Goal: Task Accomplishment & Management: Manage account settings

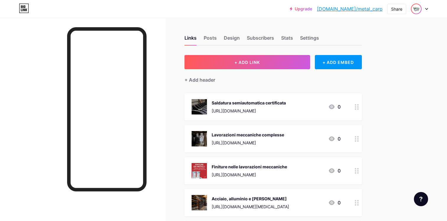
click at [414, 11] on img at bounding box center [416, 8] width 9 height 9
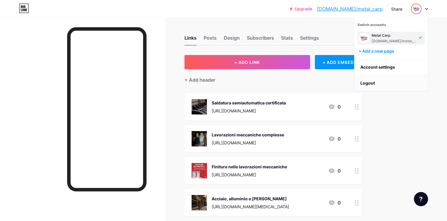
click at [377, 84] on li "Logout" at bounding box center [390, 83] width 73 height 16
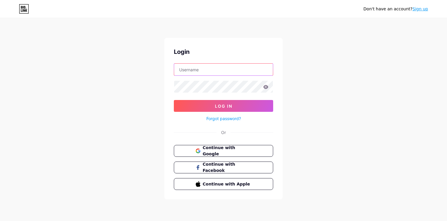
click at [227, 70] on input "text" at bounding box center [223, 70] width 99 height 12
type input "nidasofficial"
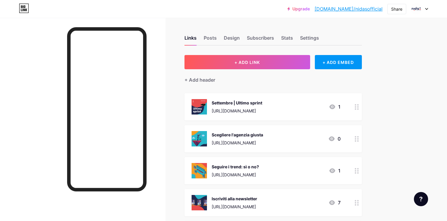
click at [331, 138] on icon at bounding box center [332, 138] width 6 height 5
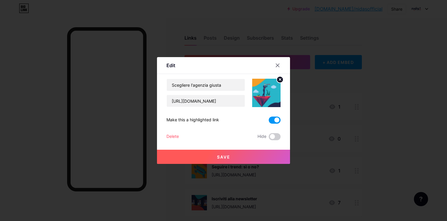
click at [273, 118] on span at bounding box center [275, 119] width 12 height 7
click at [269, 122] on input "checkbox" at bounding box center [269, 122] width 0 height 0
click at [275, 137] on span at bounding box center [275, 136] width 12 height 7
click at [269, 138] on input "checkbox" at bounding box center [269, 138] width 0 height 0
click at [268, 159] on button "Save" at bounding box center [223, 157] width 133 height 14
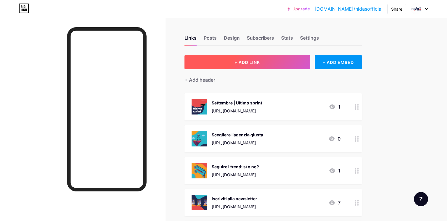
click at [253, 63] on span "+ ADD LINK" at bounding box center [246, 62] width 25 height 5
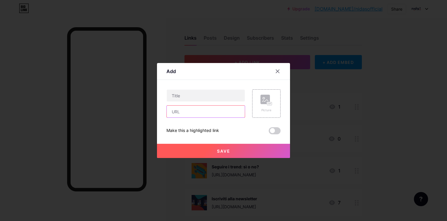
click at [200, 113] on input "text" at bounding box center [206, 112] width 78 height 12
paste input "[URL][DOMAIN_NAME]"
type input "[URL][DOMAIN_NAME]"
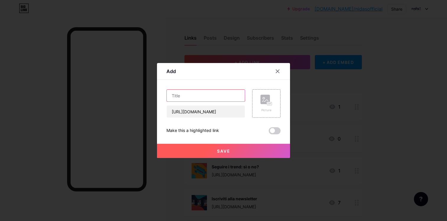
click at [189, 91] on input "text" at bounding box center [206, 96] width 78 height 12
type input "Hai una fiera in vista?"
click at [278, 95] on div "Picture" at bounding box center [266, 103] width 28 height 28
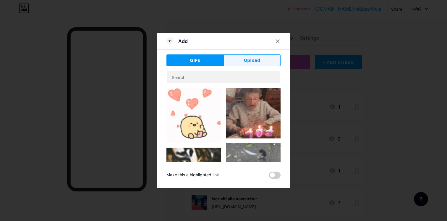
click at [240, 59] on button "Upload" at bounding box center [251, 60] width 57 height 12
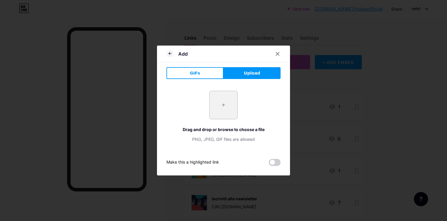
click at [224, 108] on input "file" at bounding box center [224, 105] width 28 height 28
type input "C:\fakepath\[PERSON_NAME]'s - Fiere.jpg"
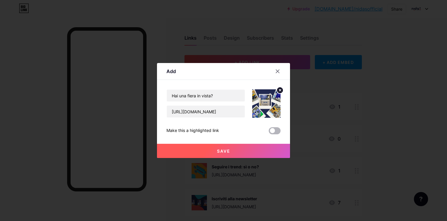
click at [275, 130] on span at bounding box center [275, 130] width 12 height 7
click at [269, 132] on input "checkbox" at bounding box center [269, 132] width 0 height 0
click at [265, 153] on button "Save" at bounding box center [223, 151] width 133 height 14
